Goal: Task Accomplishment & Management: Manage account settings

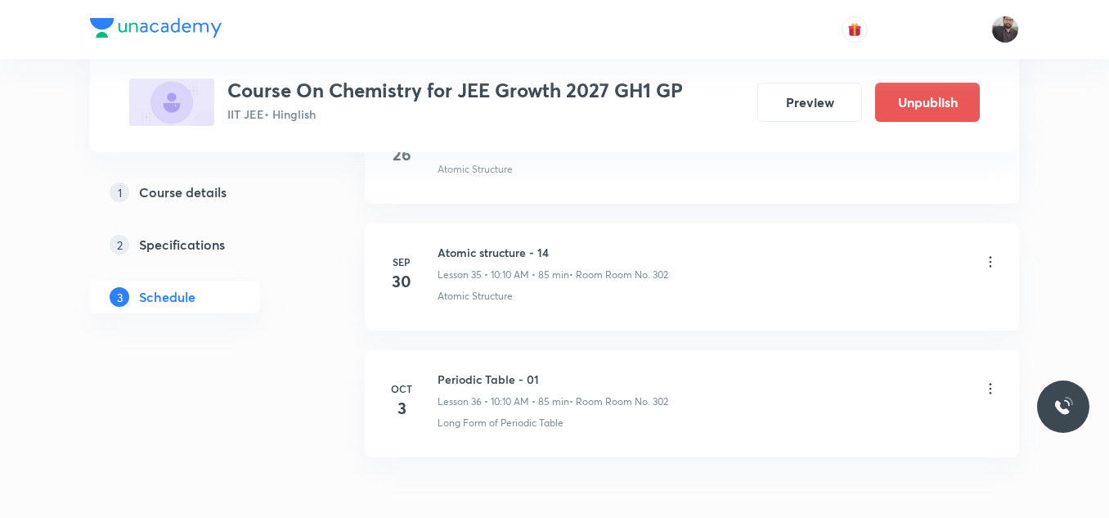
scroll to position [5294, 0]
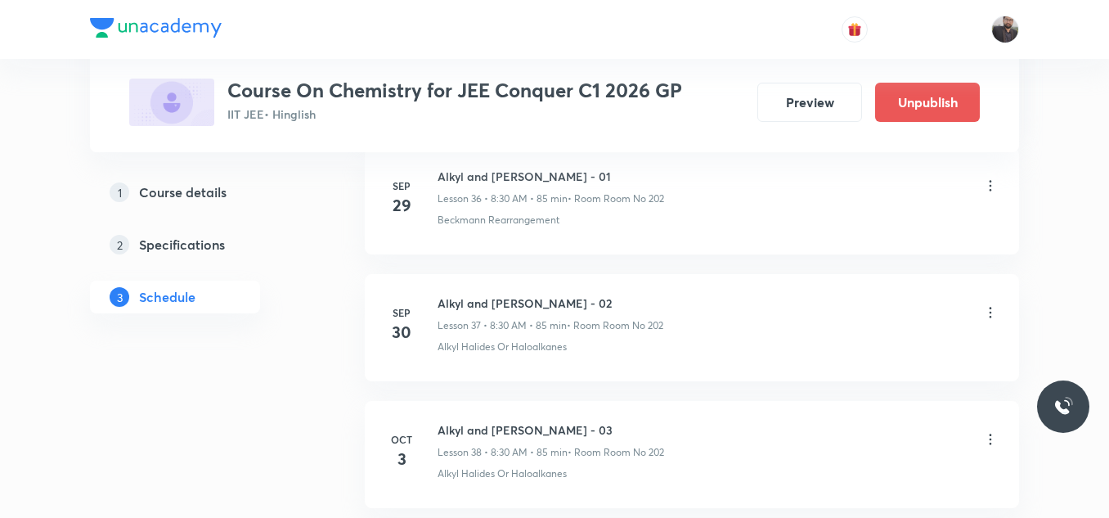
scroll to position [5736, 0]
